Goal: Transaction & Acquisition: Obtain resource

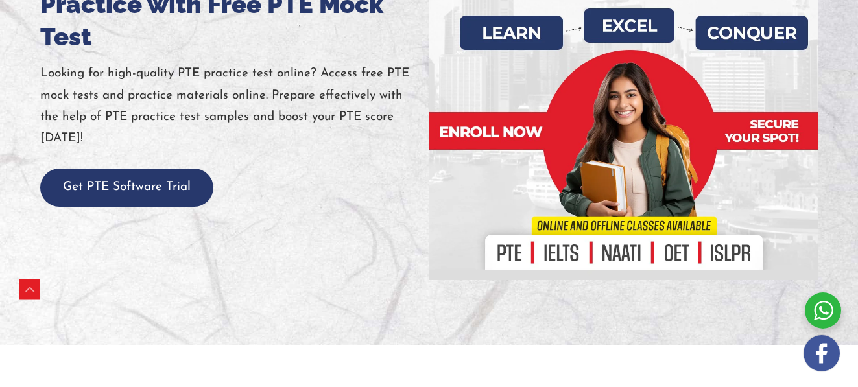
scroll to position [556, 0]
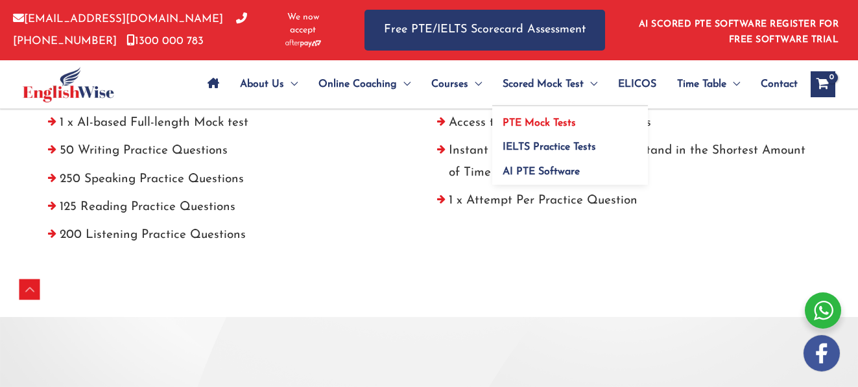
click at [510, 123] on span "PTE Mock Tests" at bounding box center [538, 123] width 73 height 10
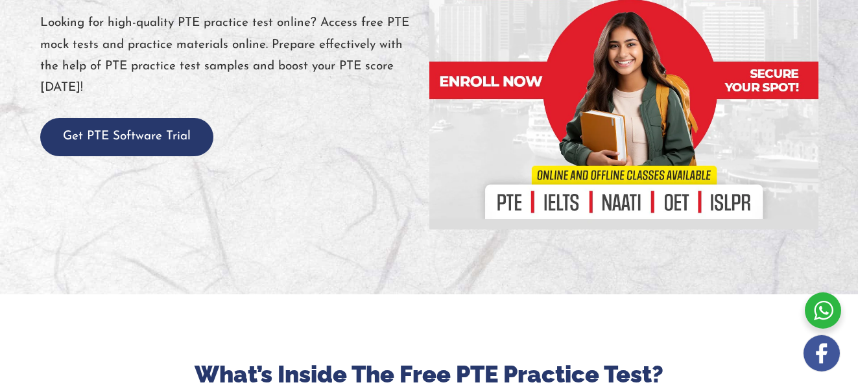
scroll to position [49, 0]
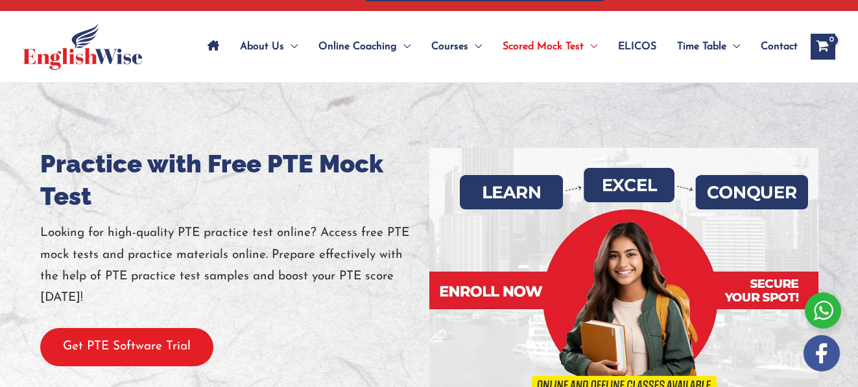
click at [175, 338] on button "Get PTE Software Trial" at bounding box center [126, 347] width 173 height 38
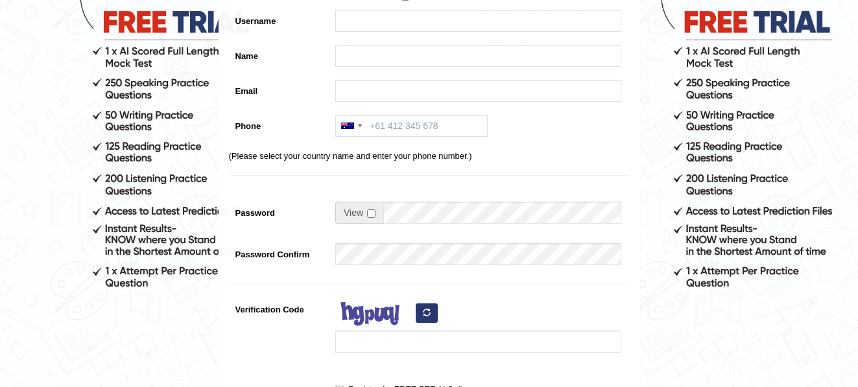
scroll to position [54, 0]
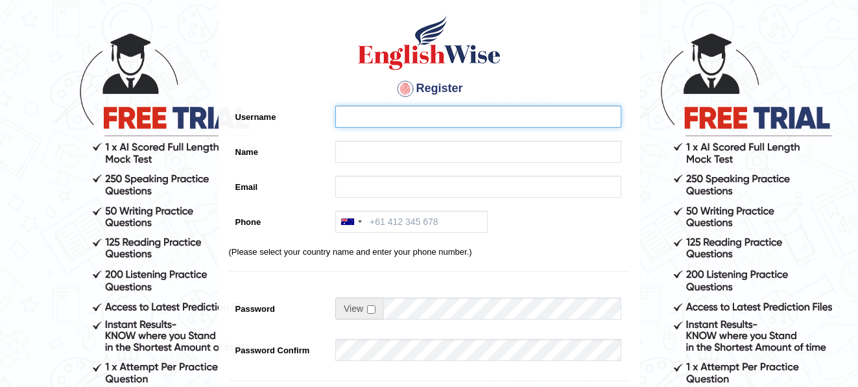
click at [399, 116] on input "Username" at bounding box center [478, 117] width 286 height 22
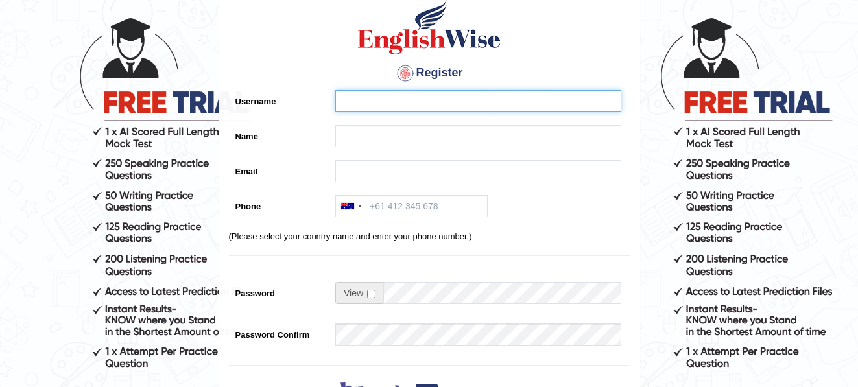
scroll to position [104, 0]
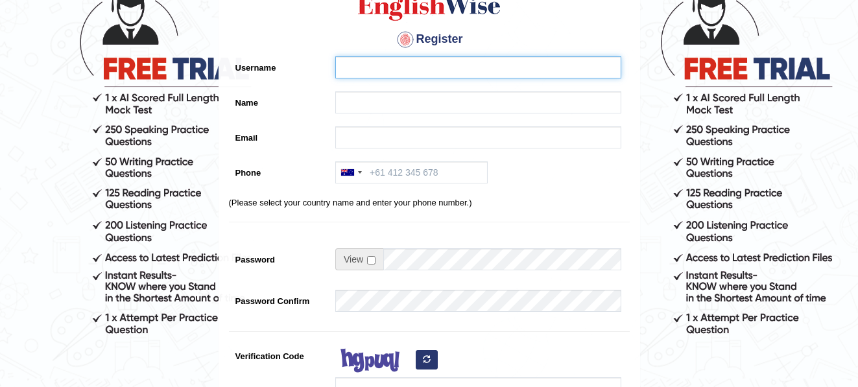
click at [383, 68] on input "Username" at bounding box center [478, 67] width 286 height 22
type input "zerg002"
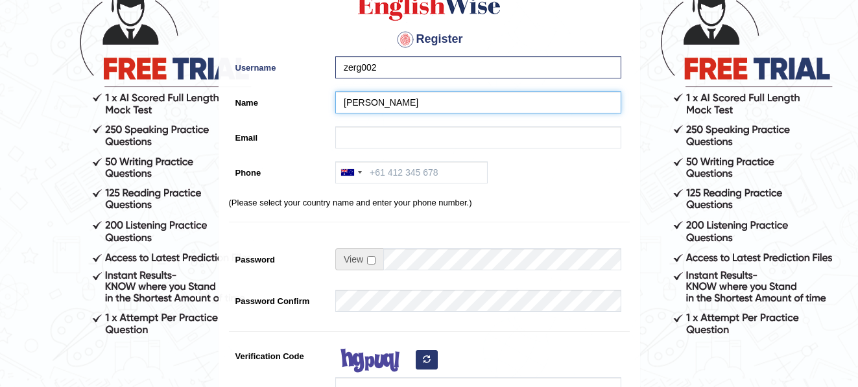
type input "[PERSON_NAME]"
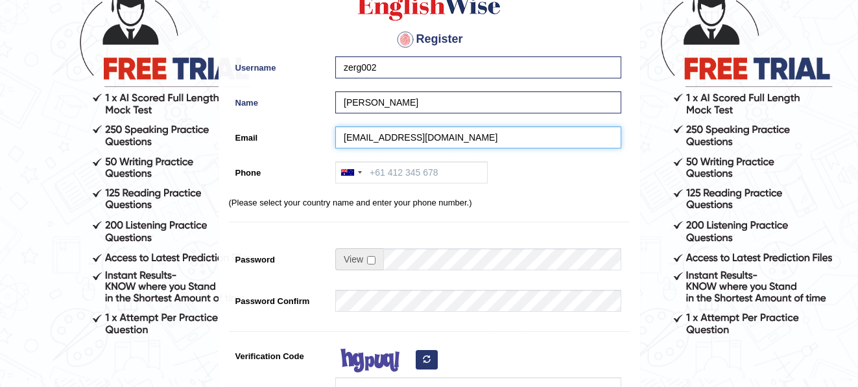
type input "[EMAIL_ADDRESS][DOMAIN_NAME]"
click at [395, 174] on input "Phone" at bounding box center [411, 172] width 152 height 22
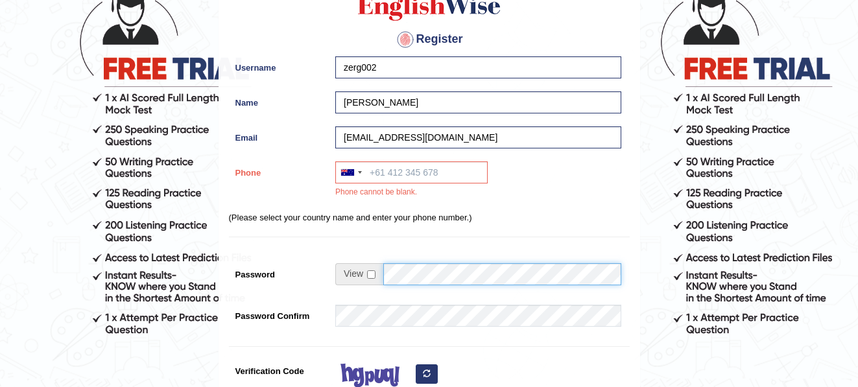
scroll to position [192, 0]
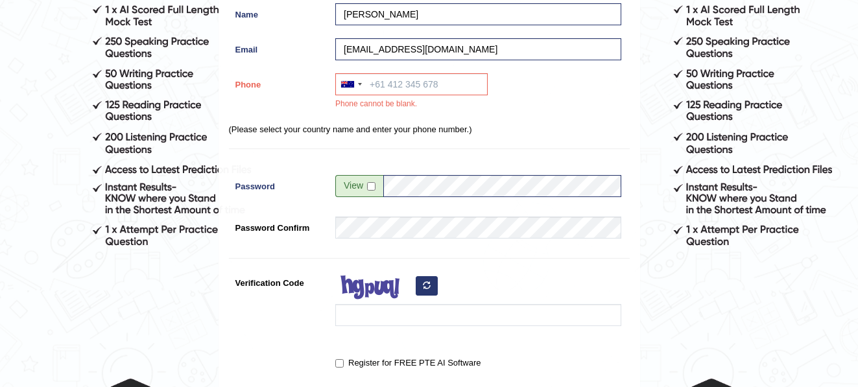
click at [480, 270] on div "Register Username zerg002 Name [PERSON_NAME] Email [EMAIL_ADDRESS][DOMAIN_NAME]…" at bounding box center [429, 144] width 420 height 556
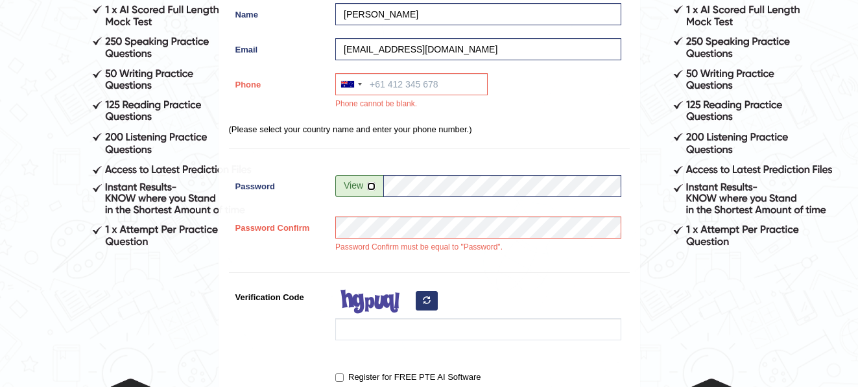
click at [373, 189] on input "checkbox" at bounding box center [371, 186] width 8 height 8
checkbox input "true"
click at [412, 212] on div "Register Username zerg002 Name [PERSON_NAME] Email [EMAIL_ADDRESS][DOMAIN_NAME]…" at bounding box center [429, 151] width 420 height 570
click at [469, 270] on div "Register Username zerg002 Name [PERSON_NAME] Email [EMAIL_ADDRESS][DOMAIN_NAME]…" at bounding box center [429, 151] width 420 height 570
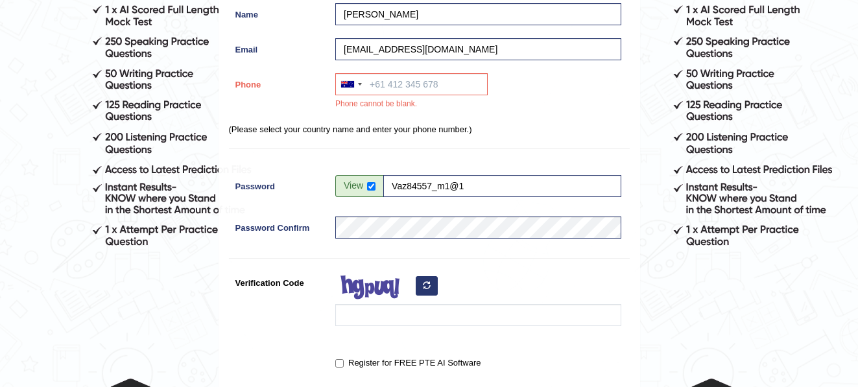
scroll to position [246, 0]
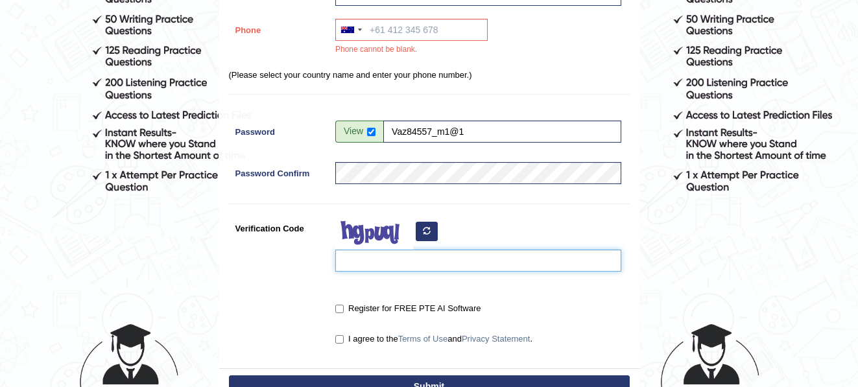
click at [402, 262] on input "Verification Code" at bounding box center [478, 261] width 286 height 22
type input "[PERSON_NAME]"
